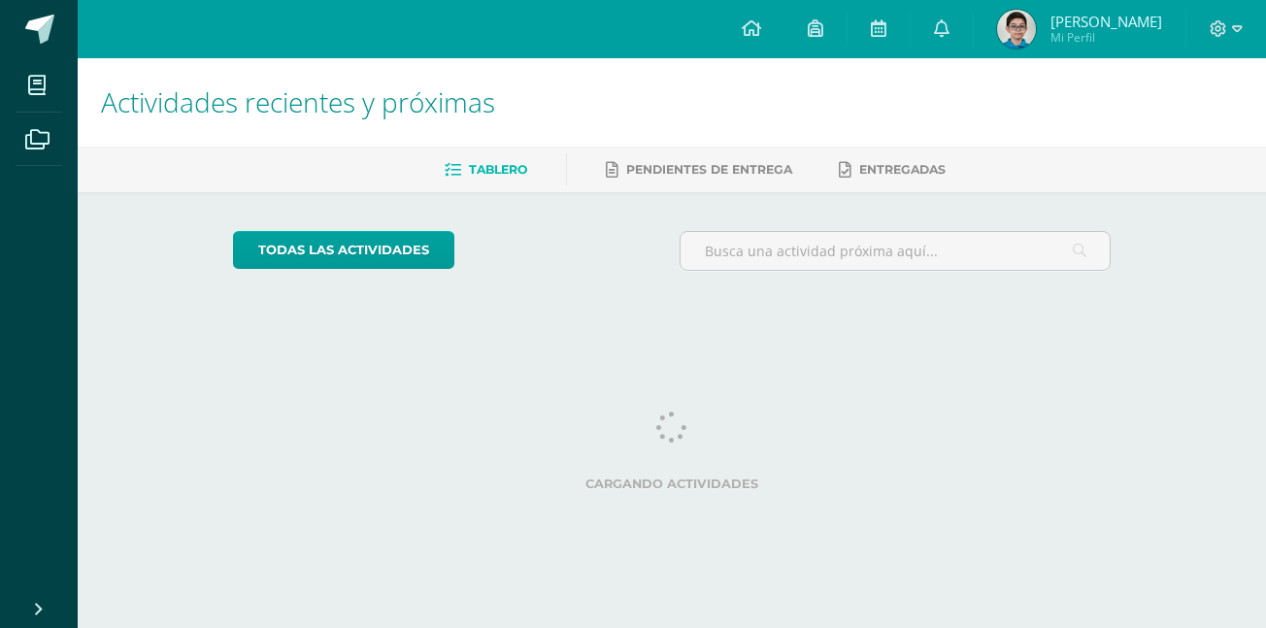
click at [938, 34] on icon at bounding box center [942, 27] width 16 height 17
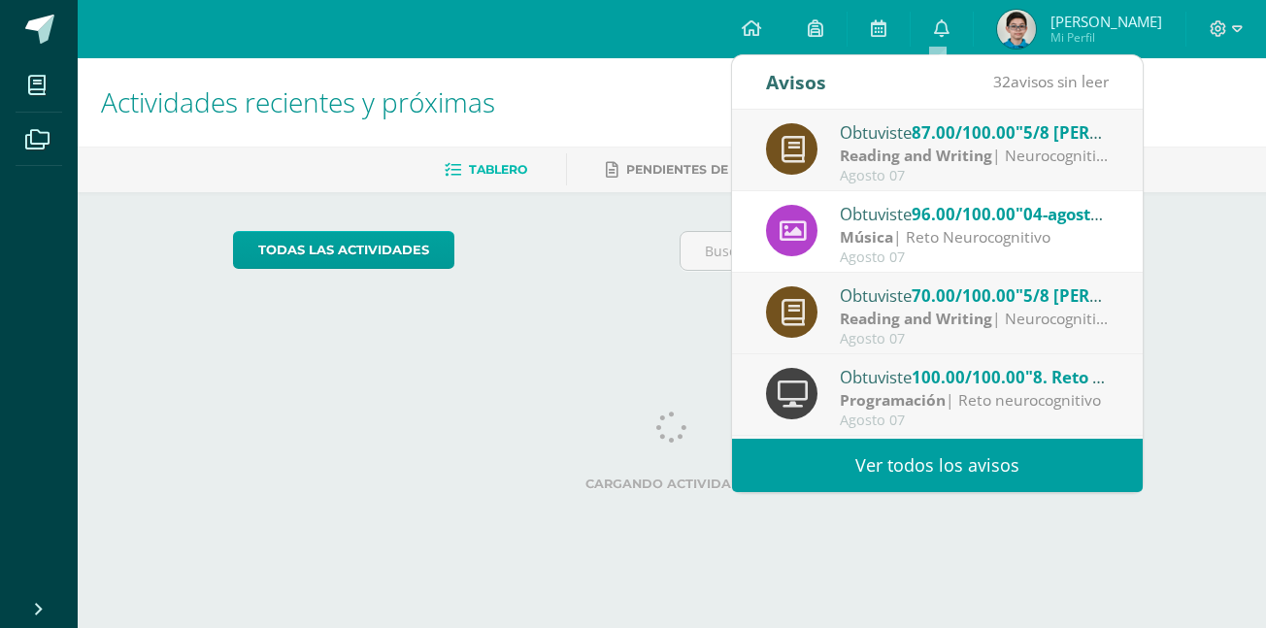
click at [1036, 473] on link "Ver todos los avisos" at bounding box center [937, 465] width 411 height 53
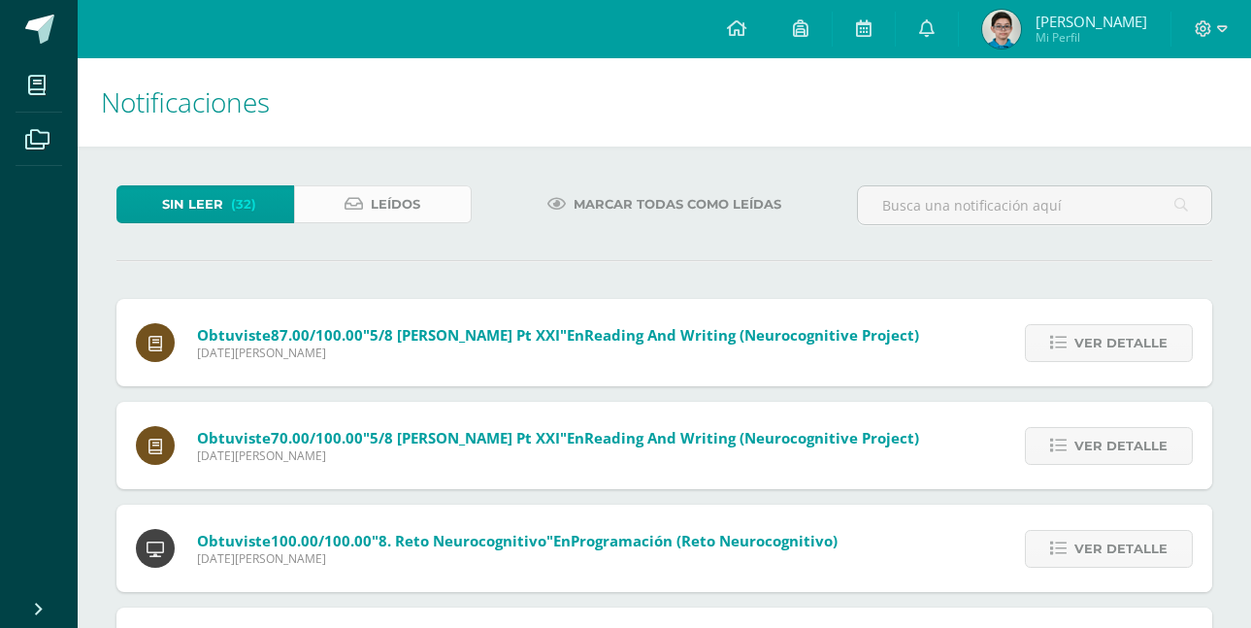
click at [422, 196] on link "Leídos" at bounding box center [383, 204] width 178 height 38
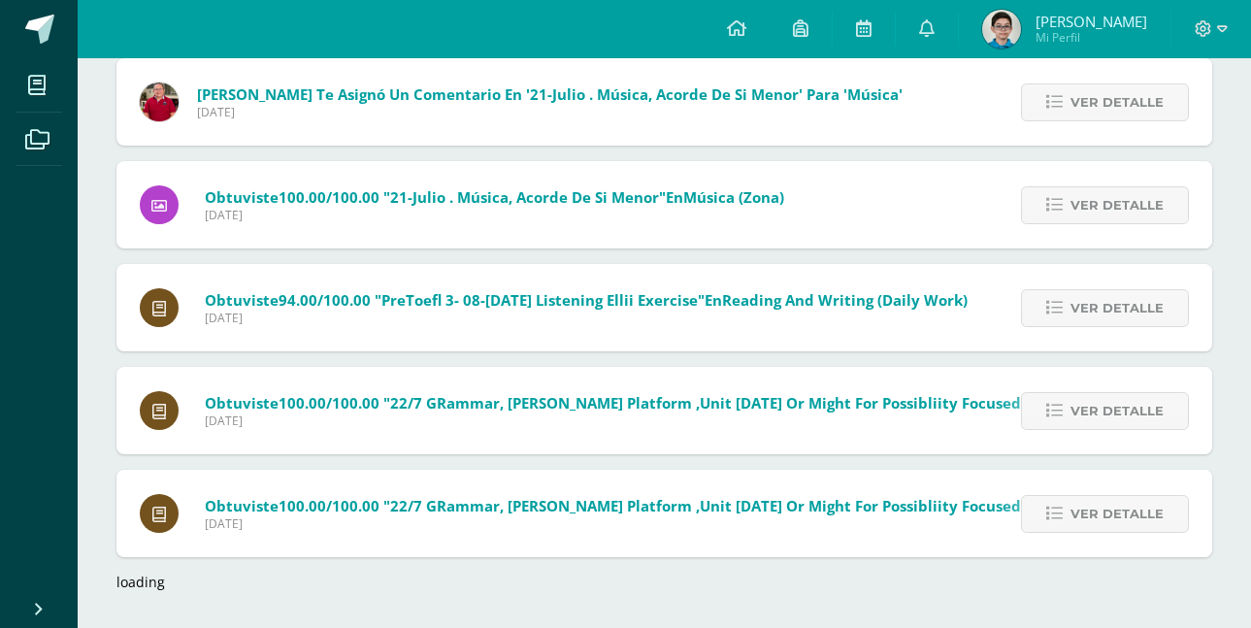
scroll to position [6931, 0]
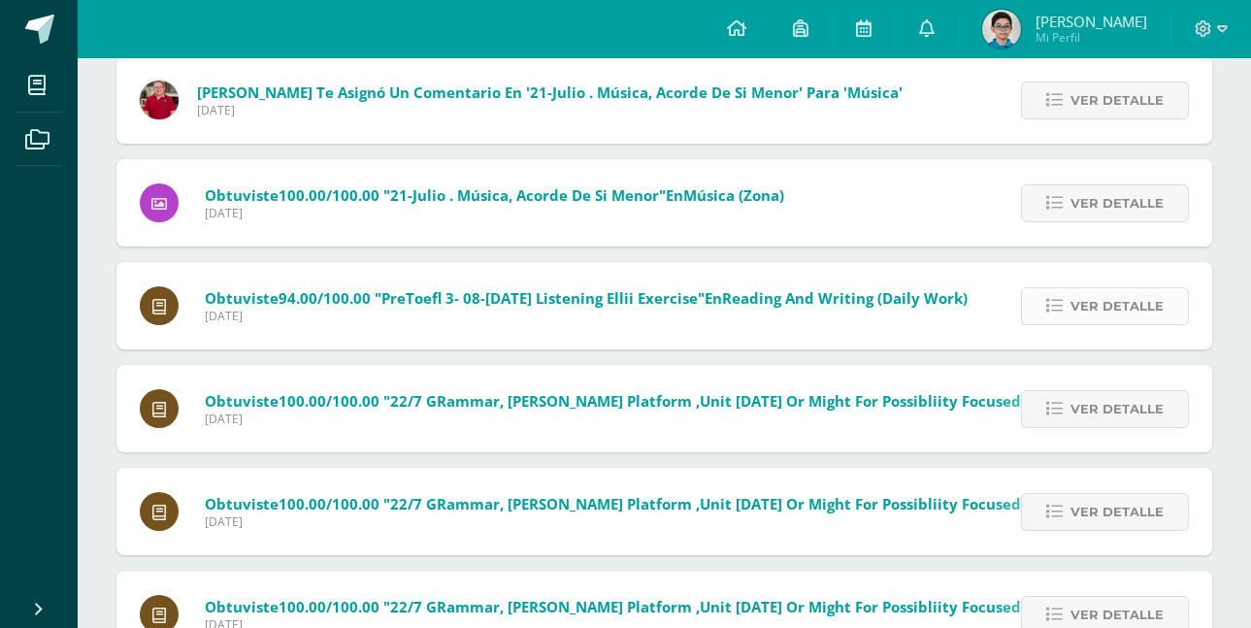
drag, startPoint x: 1169, startPoint y: 295, endPoint x: 1171, endPoint y: 307, distance: 11.8
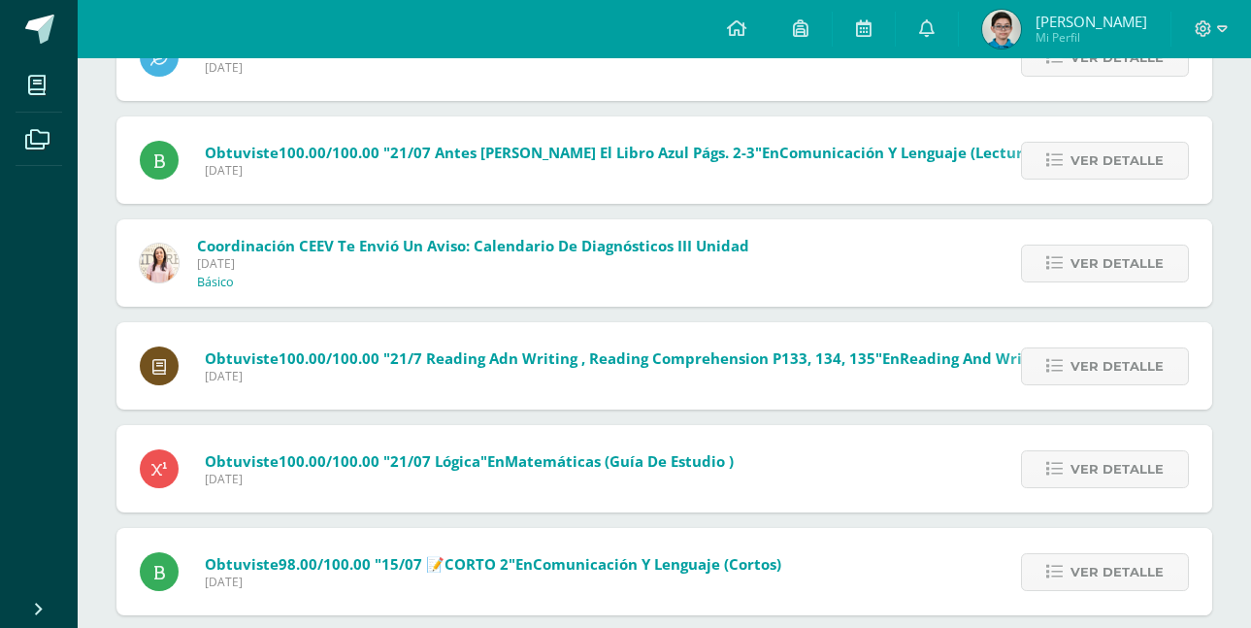
scroll to position [8298, 0]
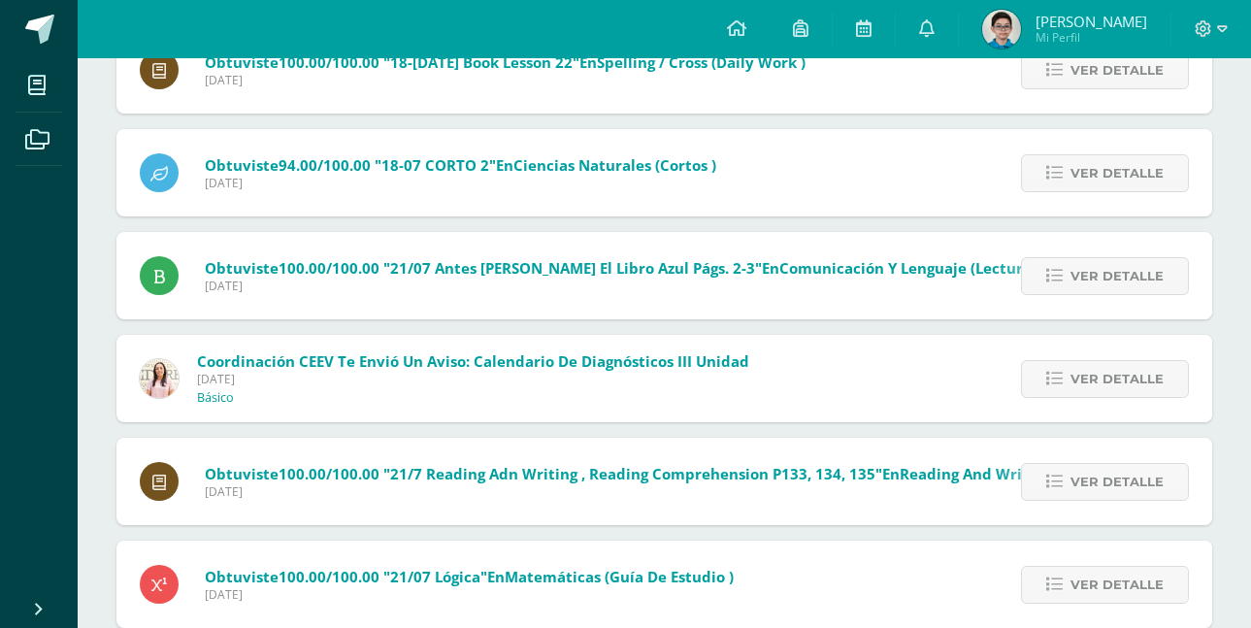
click at [1080, 349] on div "Ver detalle" at bounding box center [1102, 378] width 220 height 87
click at [1075, 364] on span "Ver detalle" at bounding box center [1117, 379] width 93 height 36
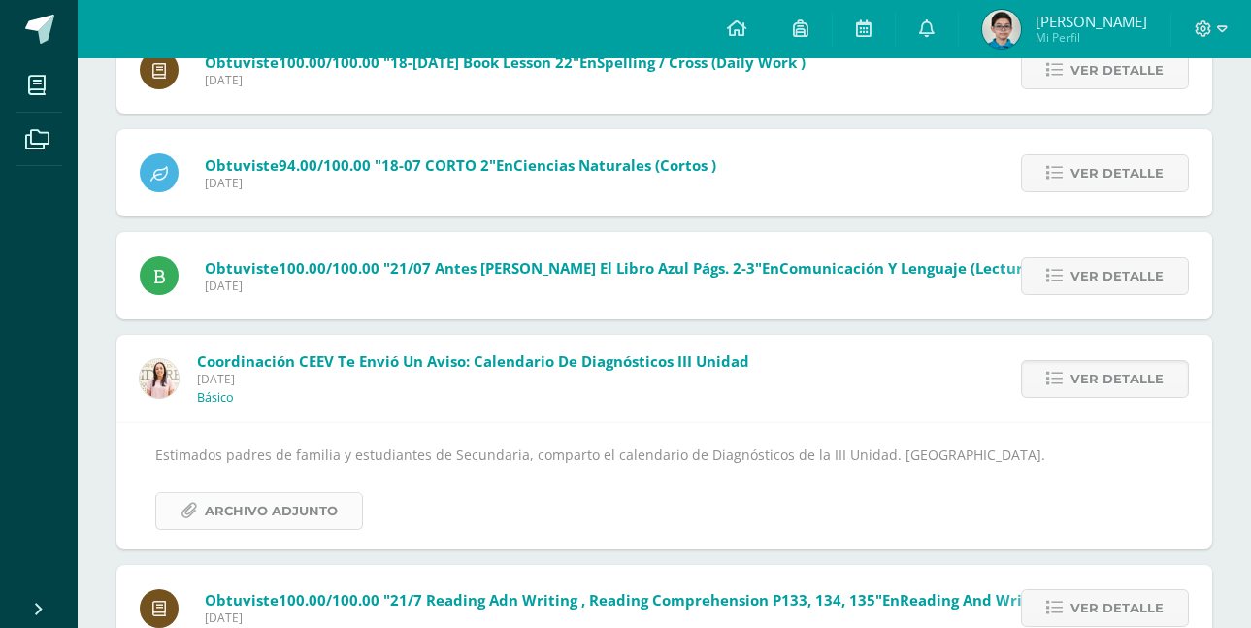
click at [338, 518] on link "Archivo Adjunto" at bounding box center [259, 511] width 208 height 38
